Goal: Find specific page/section: Find specific page/section

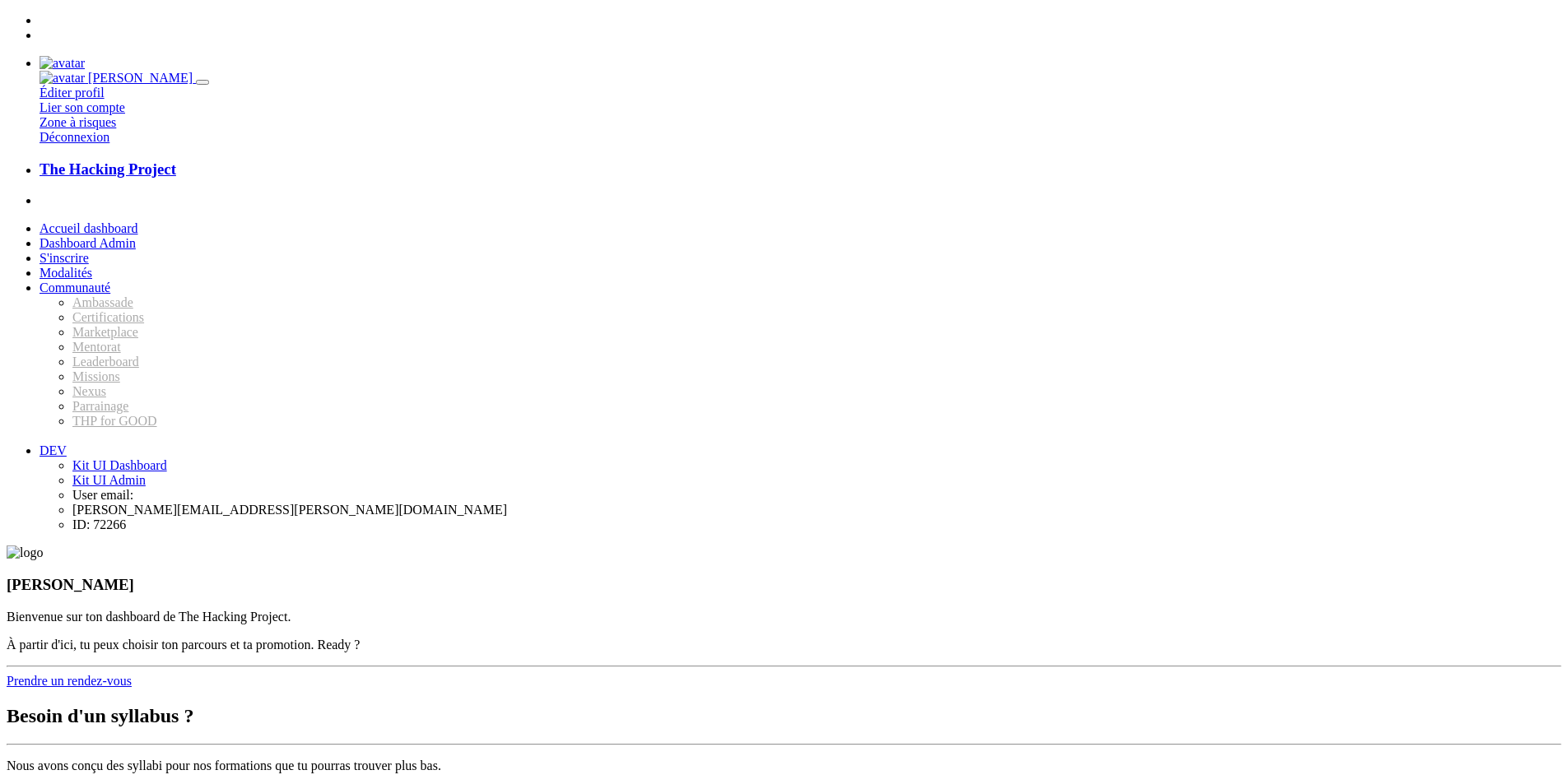
scroll to position [628, 0]
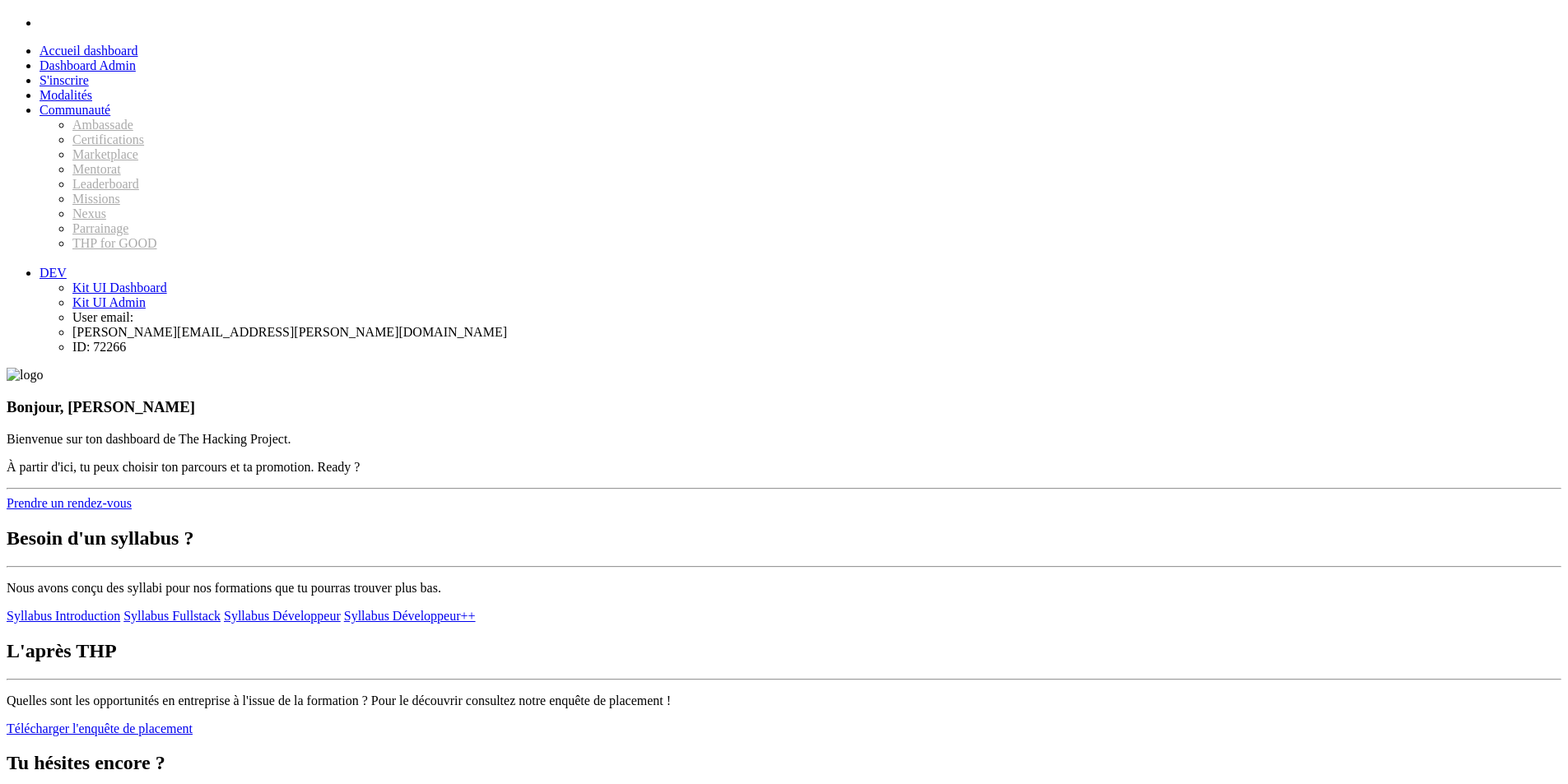
scroll to position [0, 0]
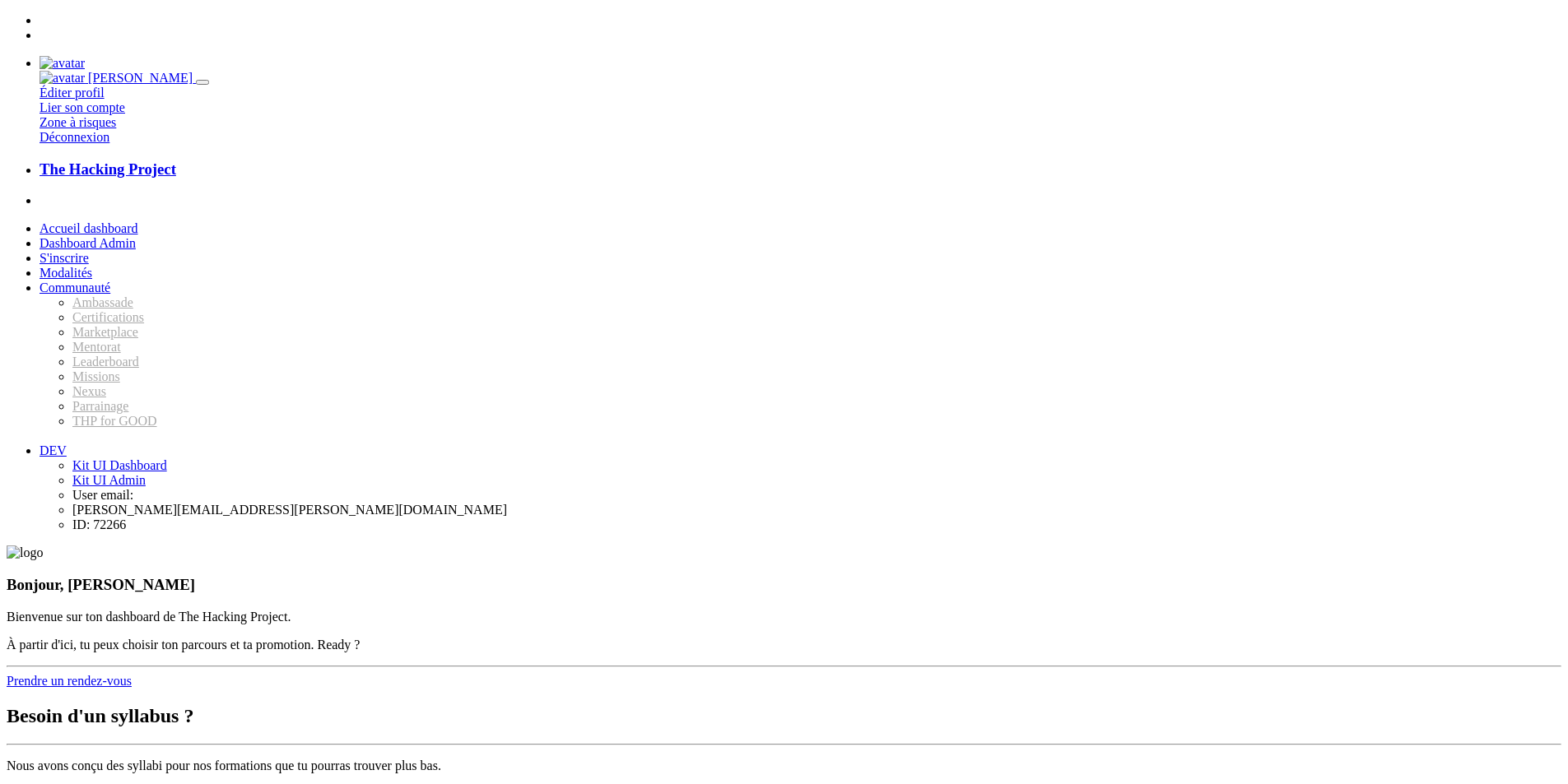
click at [85, 56] on img at bounding box center [62, 63] width 45 height 15
click at [110, 144] on link "Déconnexion" at bounding box center [74, 137] width 70 height 14
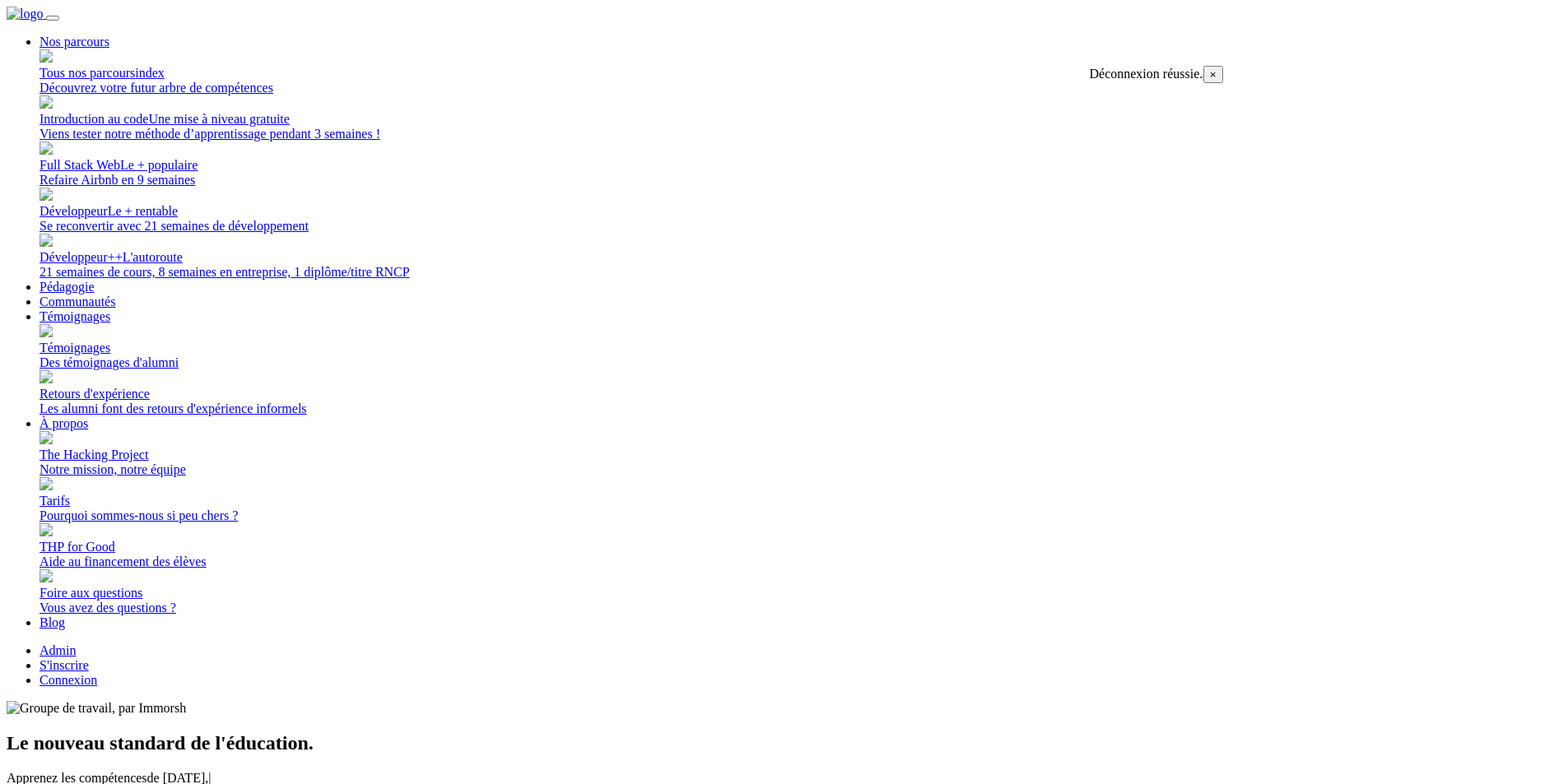
click at [97, 674] on link "Connexion" at bounding box center [68, 680] width 58 height 14
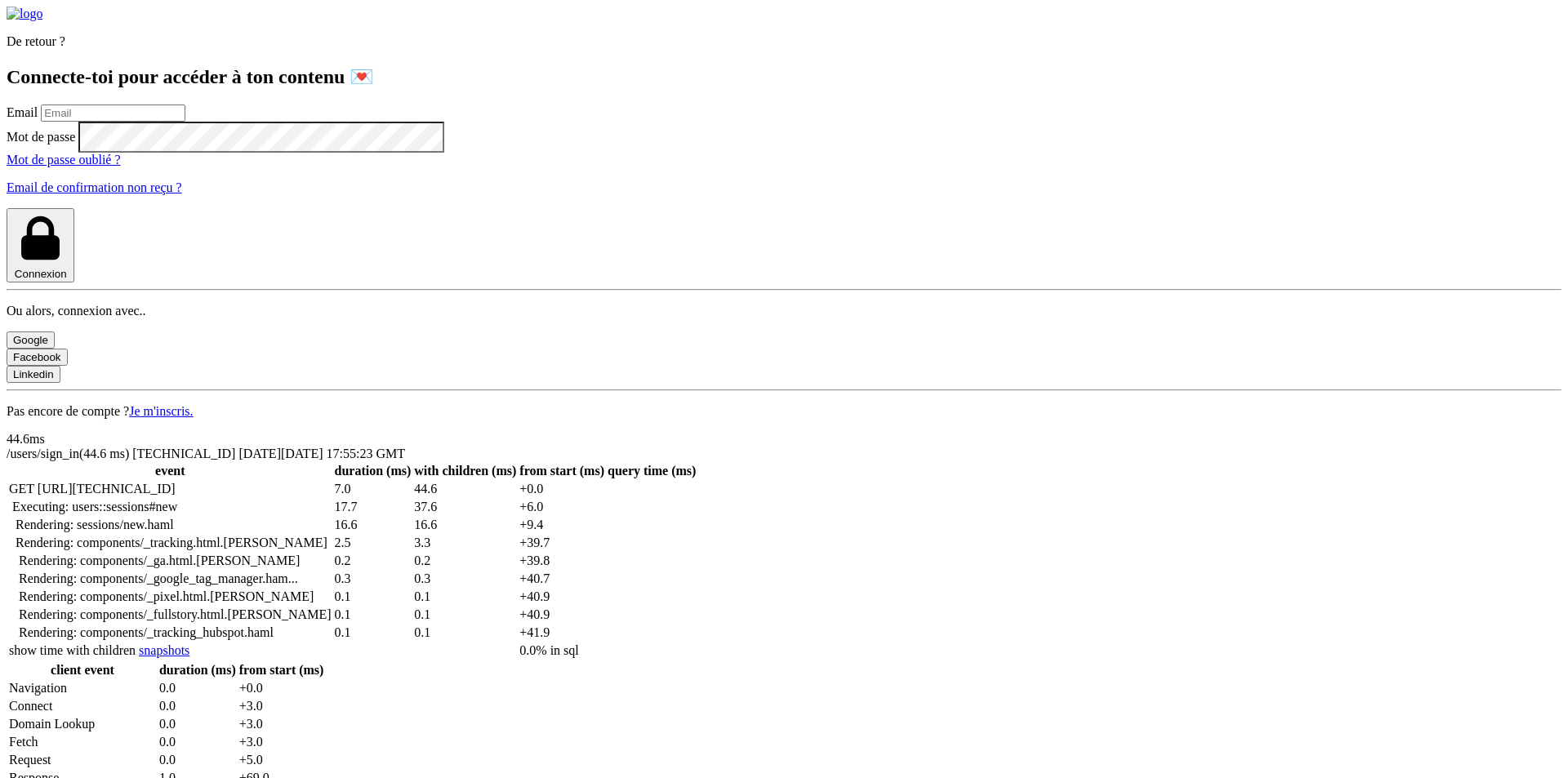
click at [186, 122] on input "email" at bounding box center [113, 113] width 145 height 17
type input "[PERSON_NAME][EMAIL_ADDRESS][PERSON_NAME][DOMAIN_NAME]"
click at [7, 209] on button "Connexion" at bounding box center [40, 245] width 68 height 74
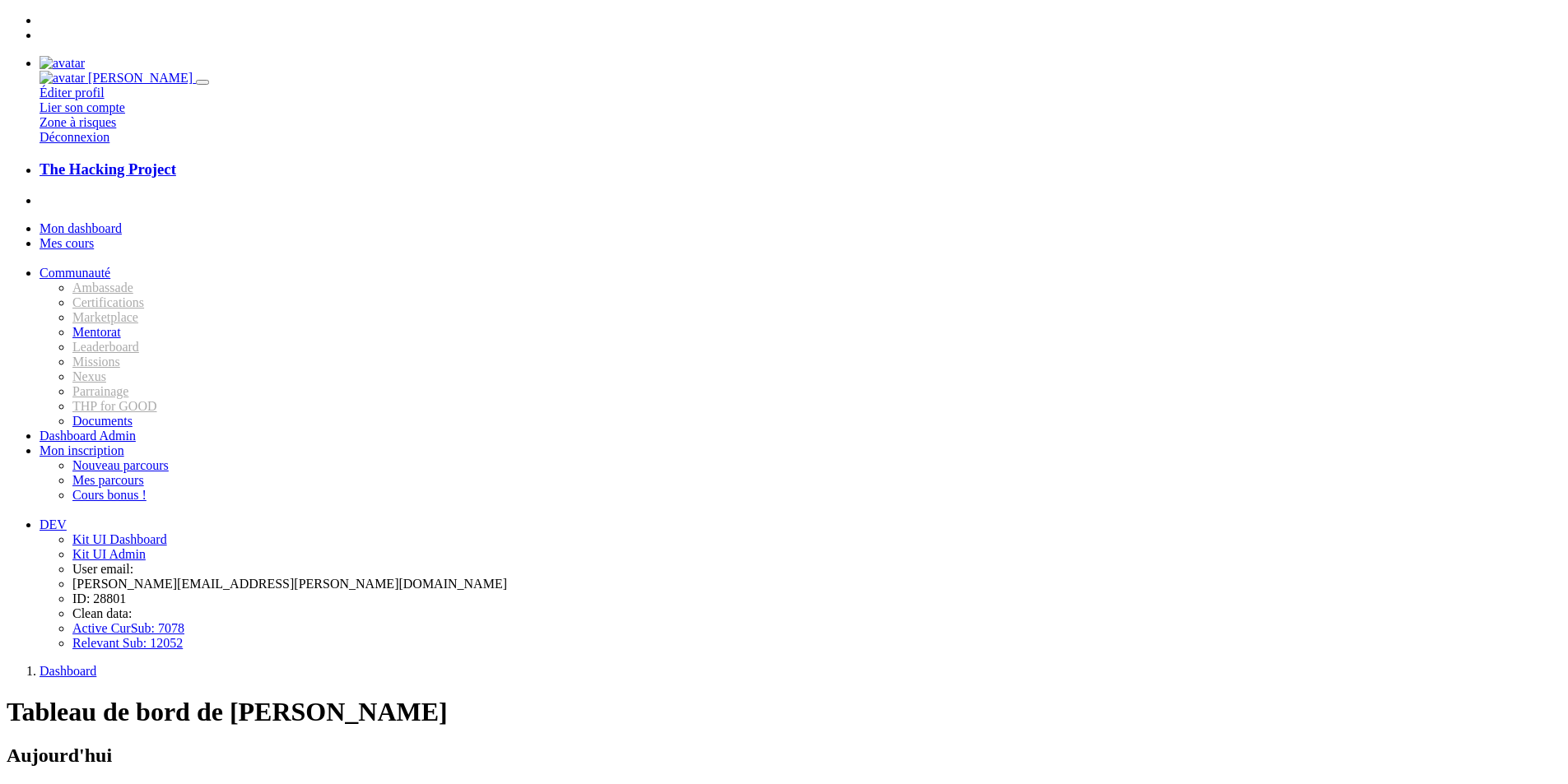
click at [110, 265] on span "Communauté" at bounding box center [75, 272] width 71 height 14
click at [127, 428] on span "Documents" at bounding box center [102, 420] width 60 height 14
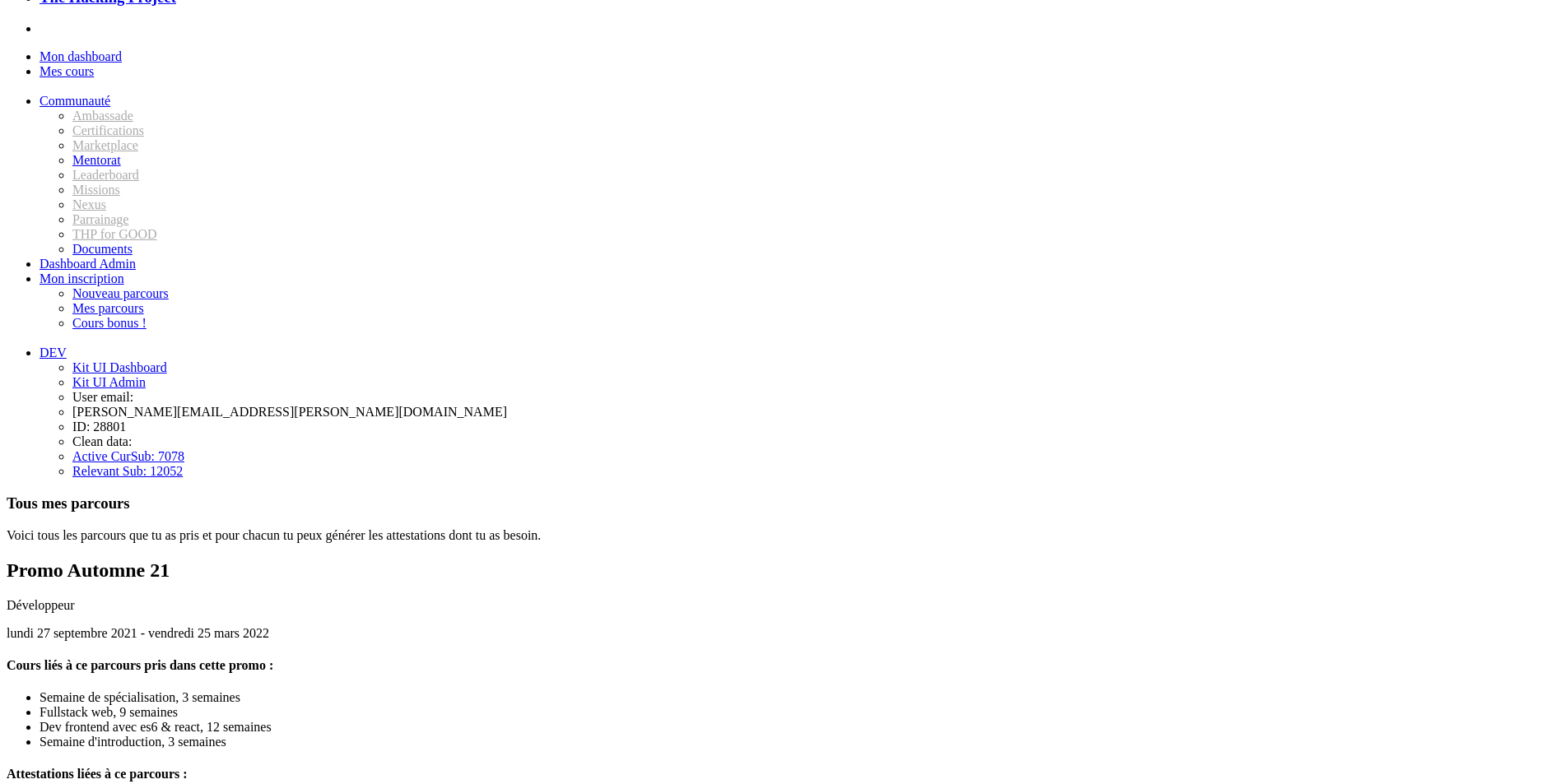
scroll to position [165, 0]
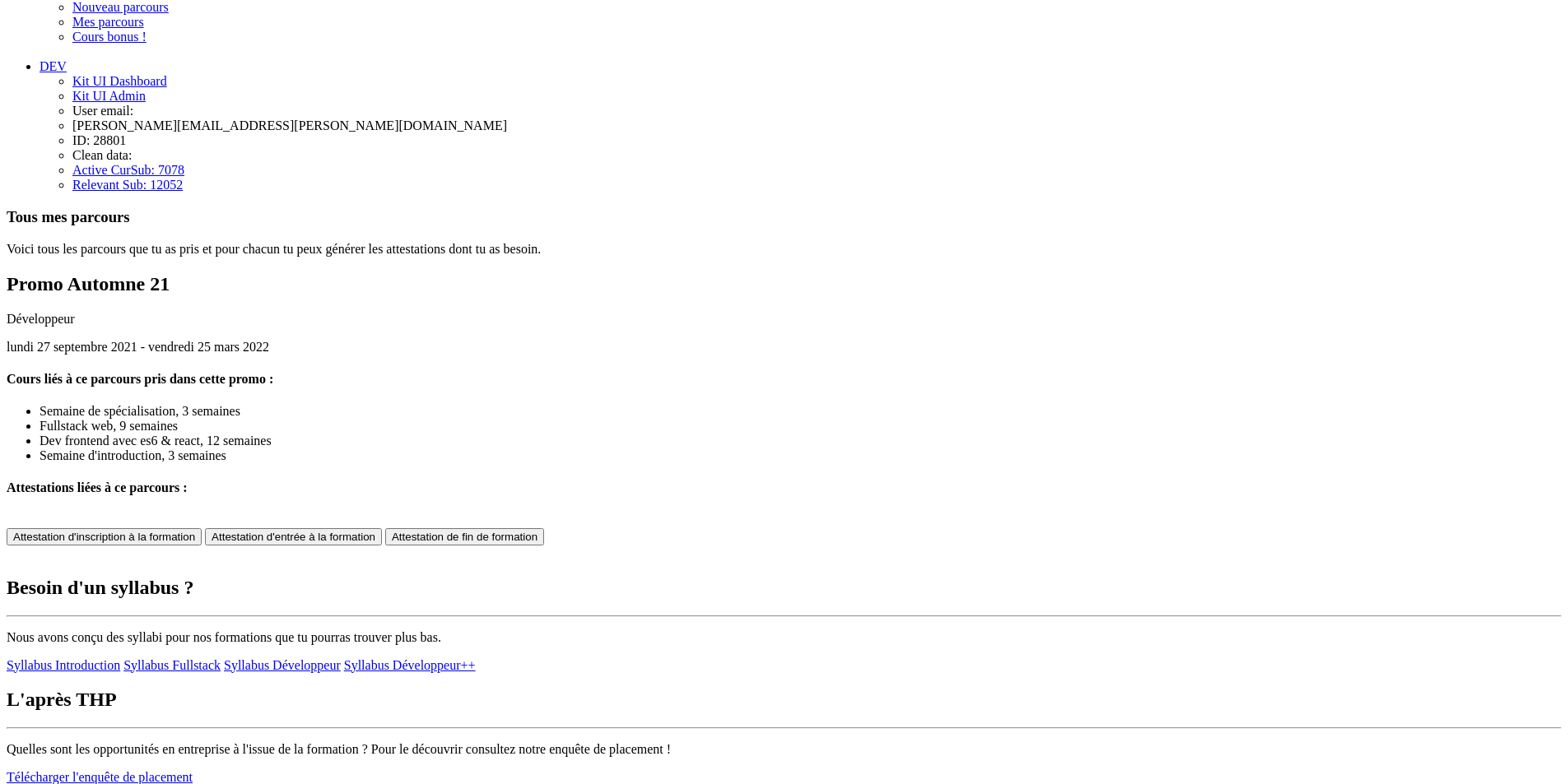
scroll to position [476, 0]
